Goal: Register for event/course

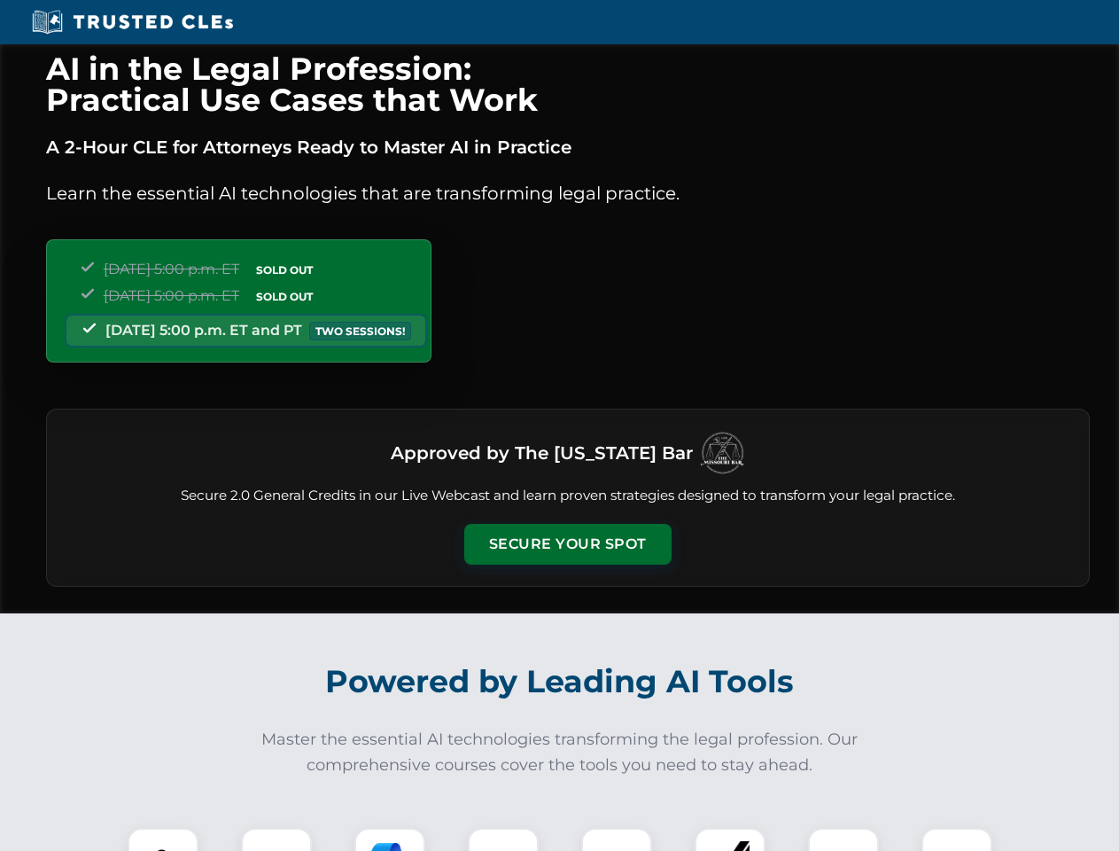
click at [567, 544] on button "Secure Your Spot" at bounding box center [567, 544] width 207 height 41
click at [163, 839] on img at bounding box center [162, 862] width 51 height 51
